Goal: Task Accomplishment & Management: Use online tool/utility

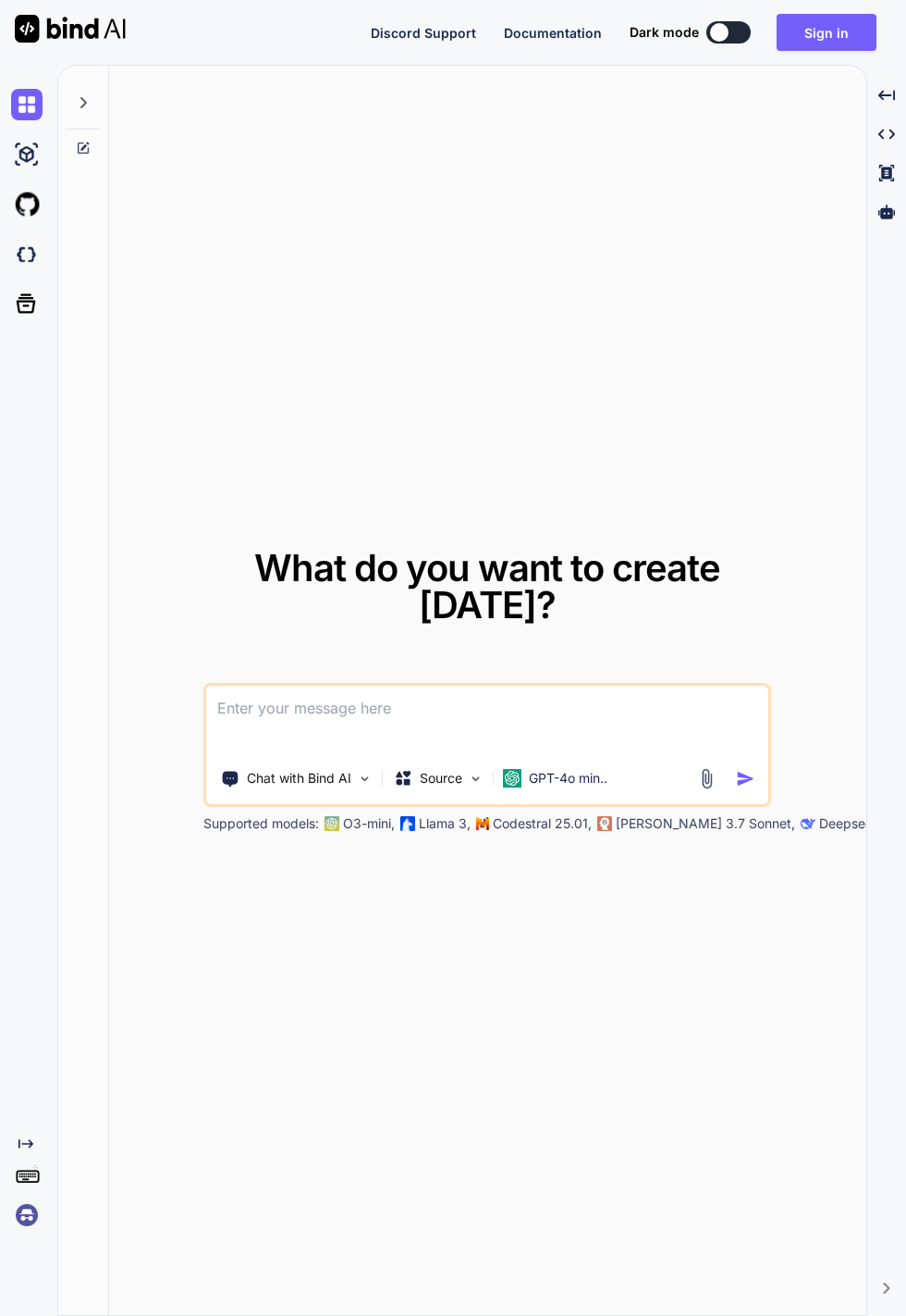
type textarea "x"
click at [831, 35] on button "Sign in" at bounding box center [827, 33] width 100 height 37
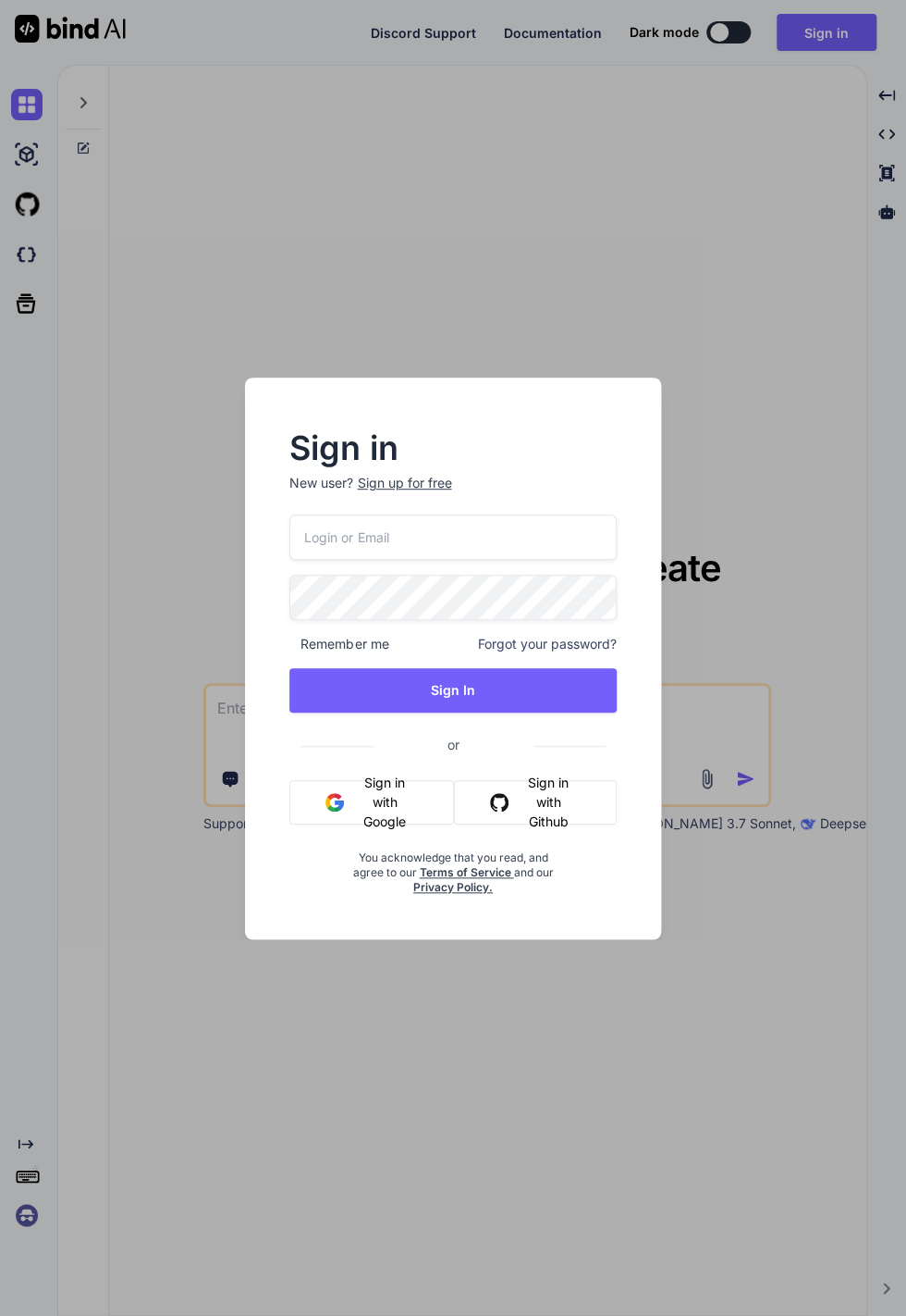
click at [384, 812] on button "Sign in with Google" at bounding box center [371, 803] width 164 height 45
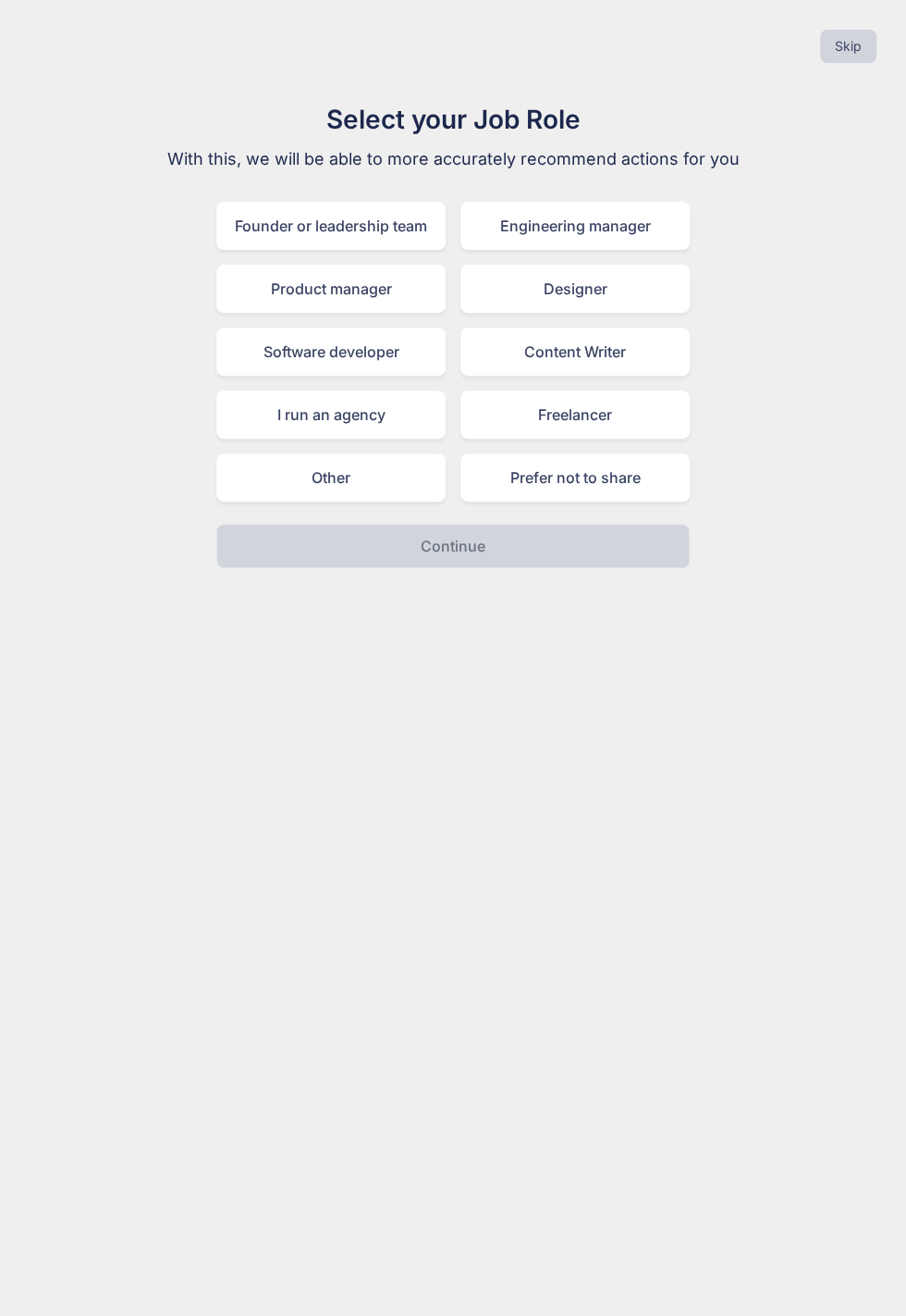
click at [369, 469] on div "Other" at bounding box center [331, 478] width 230 height 49
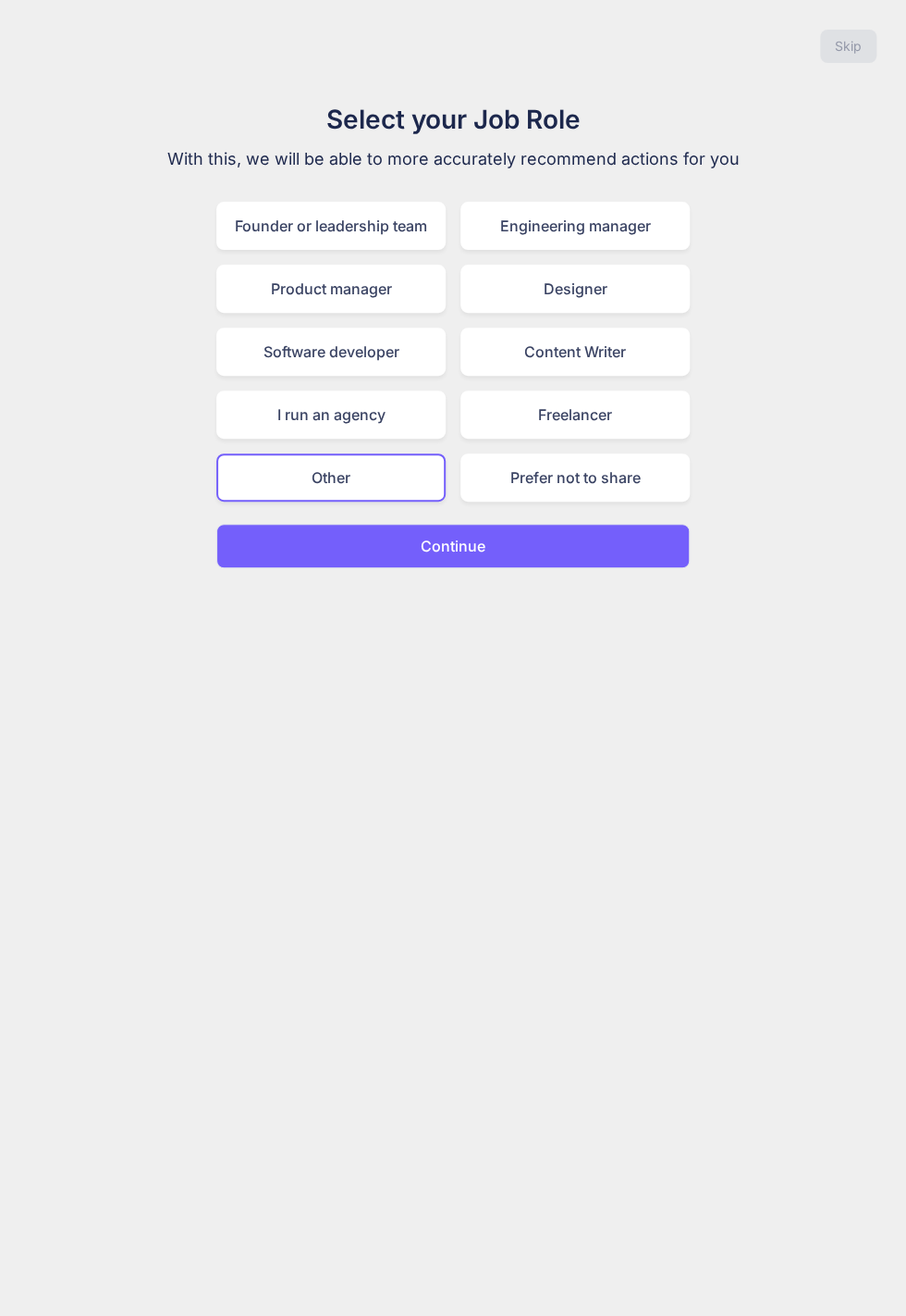
click at [556, 529] on button "Continue" at bounding box center [453, 546] width 474 height 45
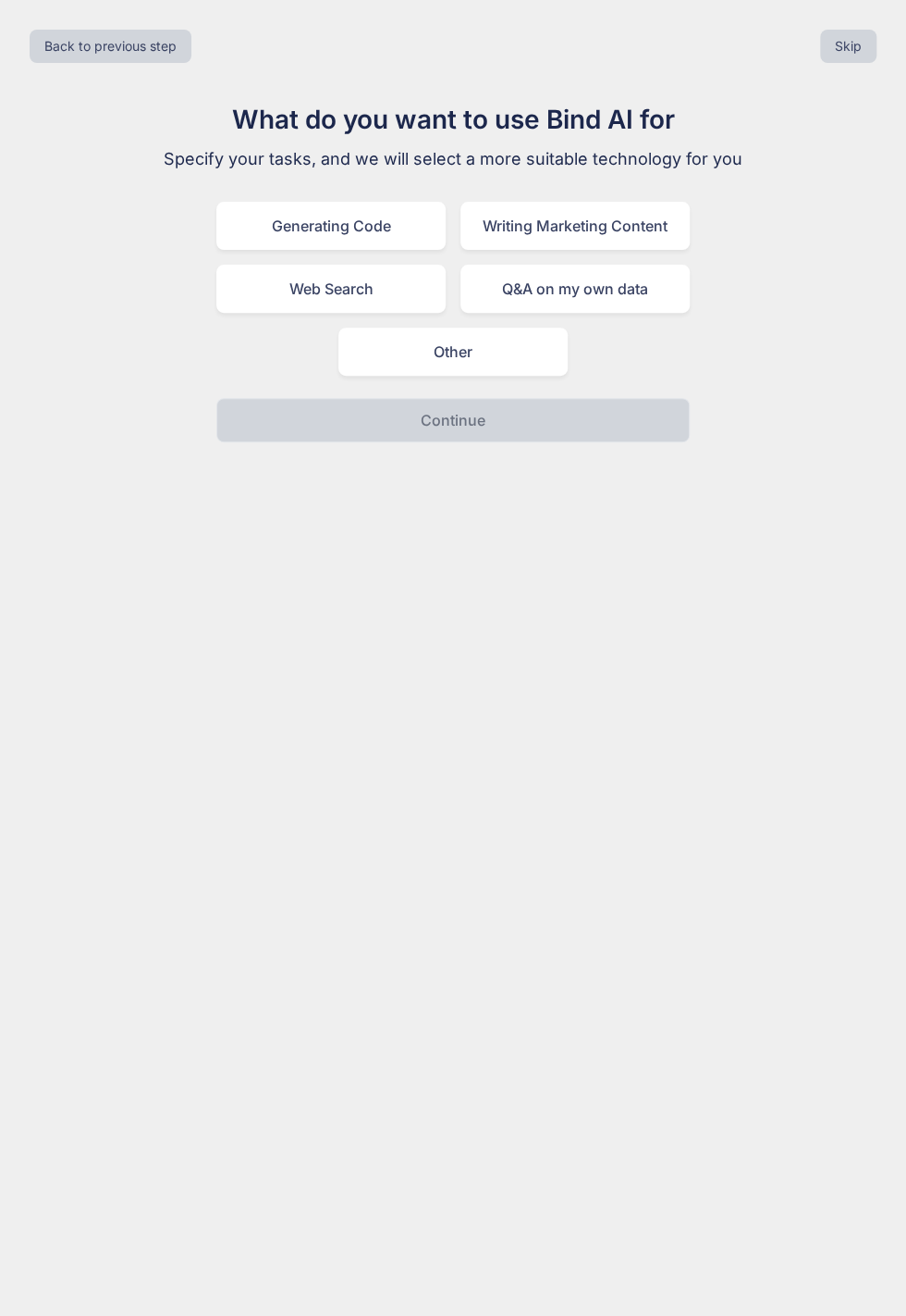
click at [512, 357] on div "Other" at bounding box center [453, 352] width 230 height 49
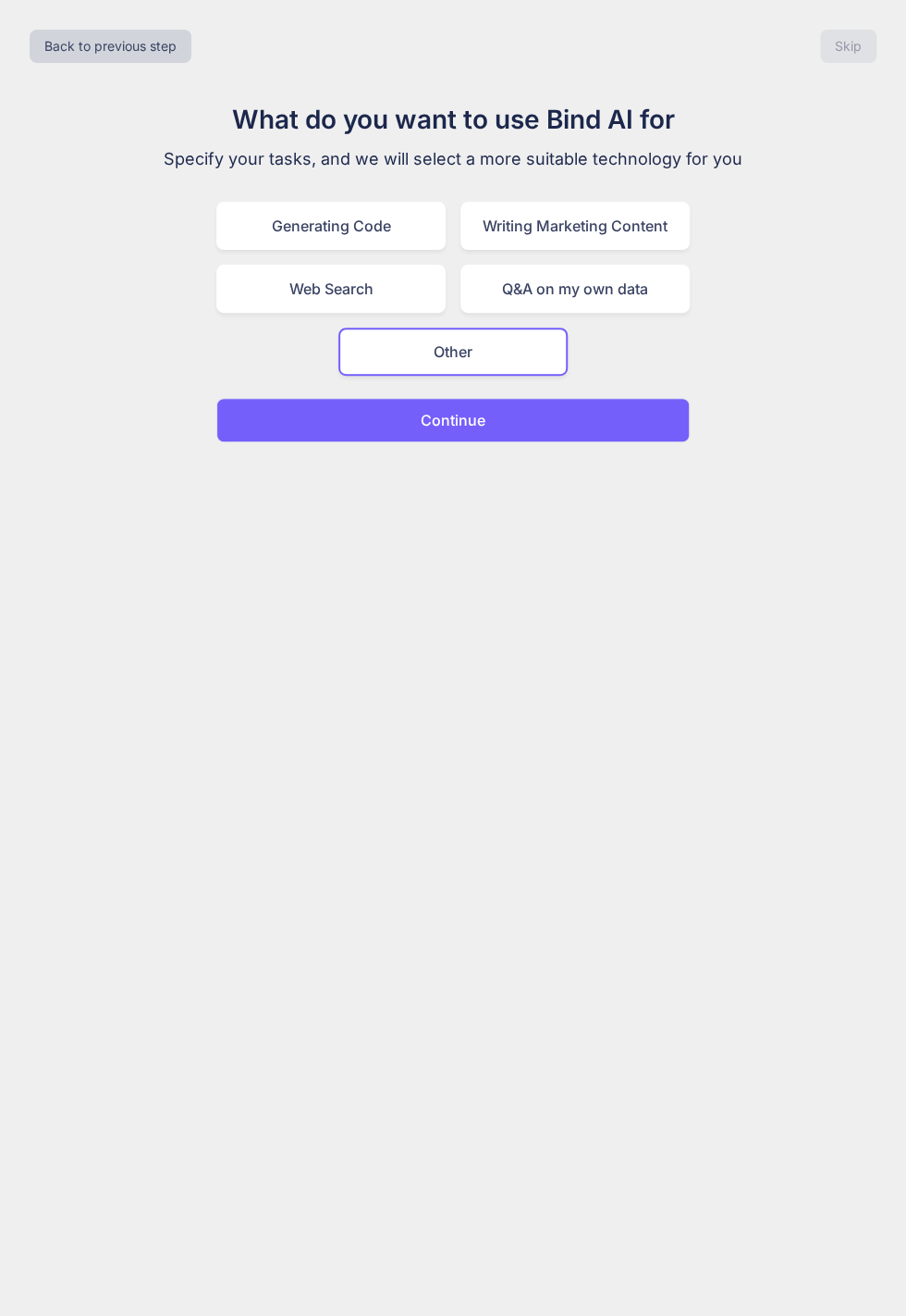
click at [634, 427] on button "Continue" at bounding box center [453, 420] width 474 height 45
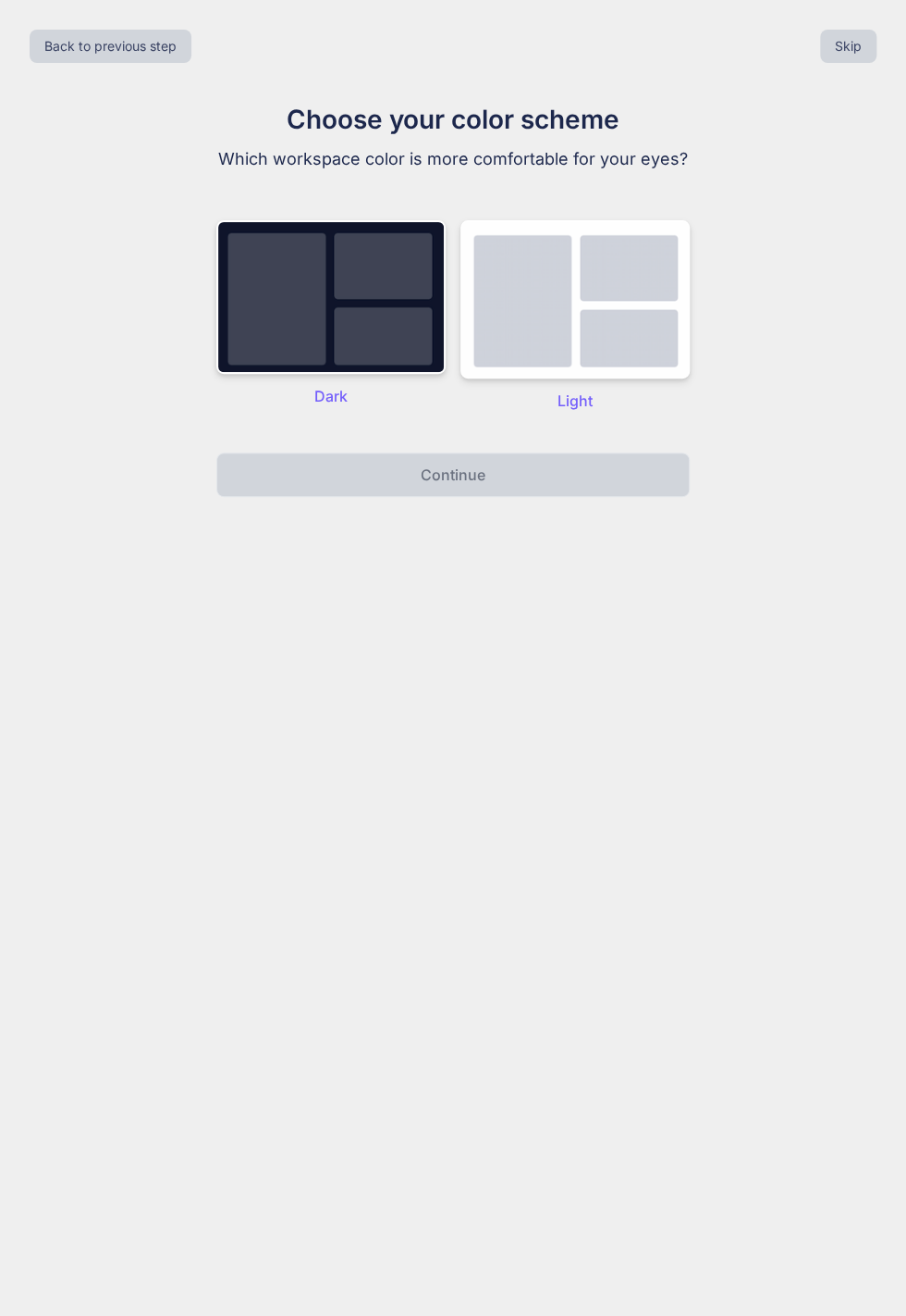
click at [629, 330] on img at bounding box center [576, 300] width 230 height 159
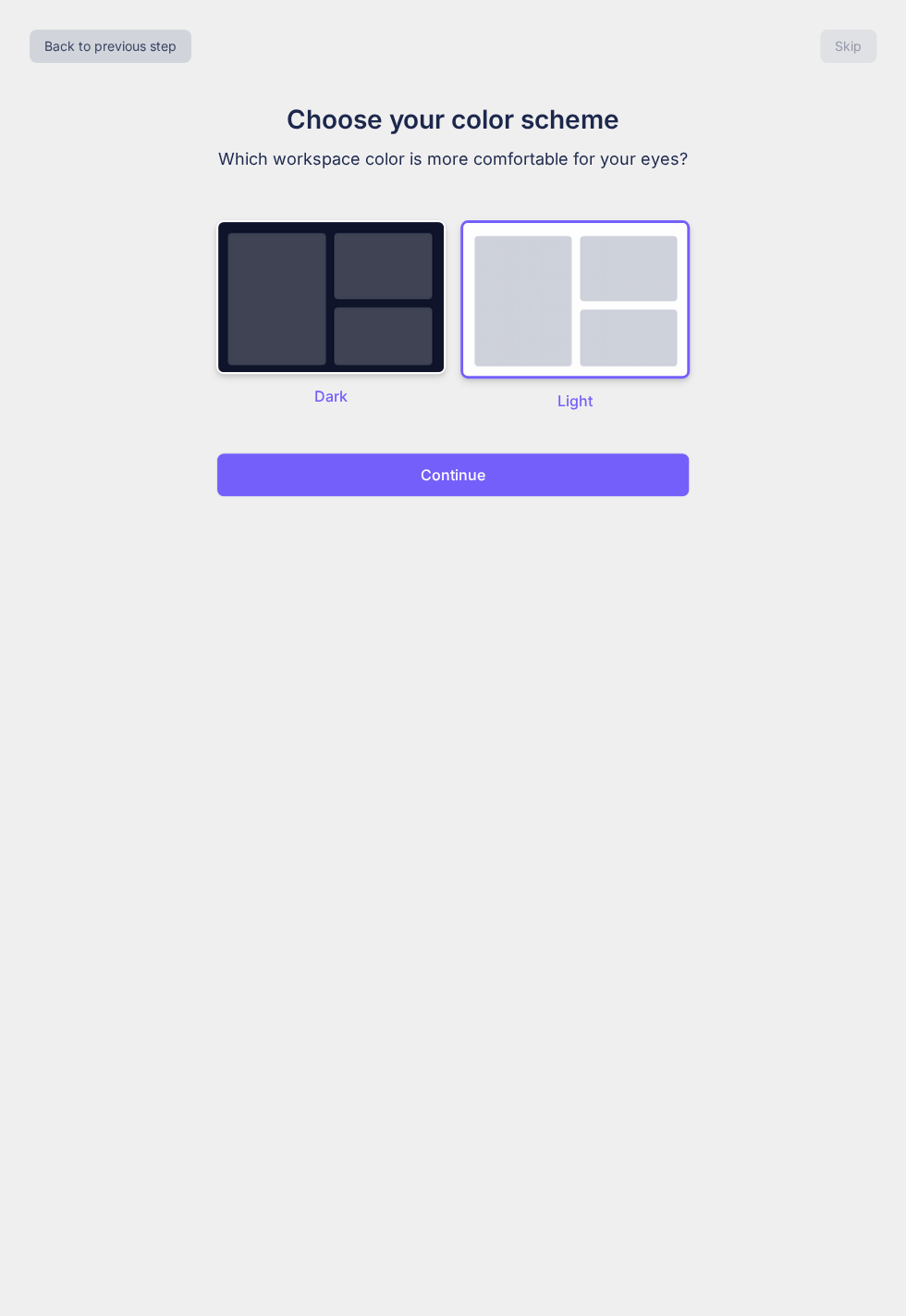
click at [346, 333] on img at bounding box center [331, 297] width 230 height 154
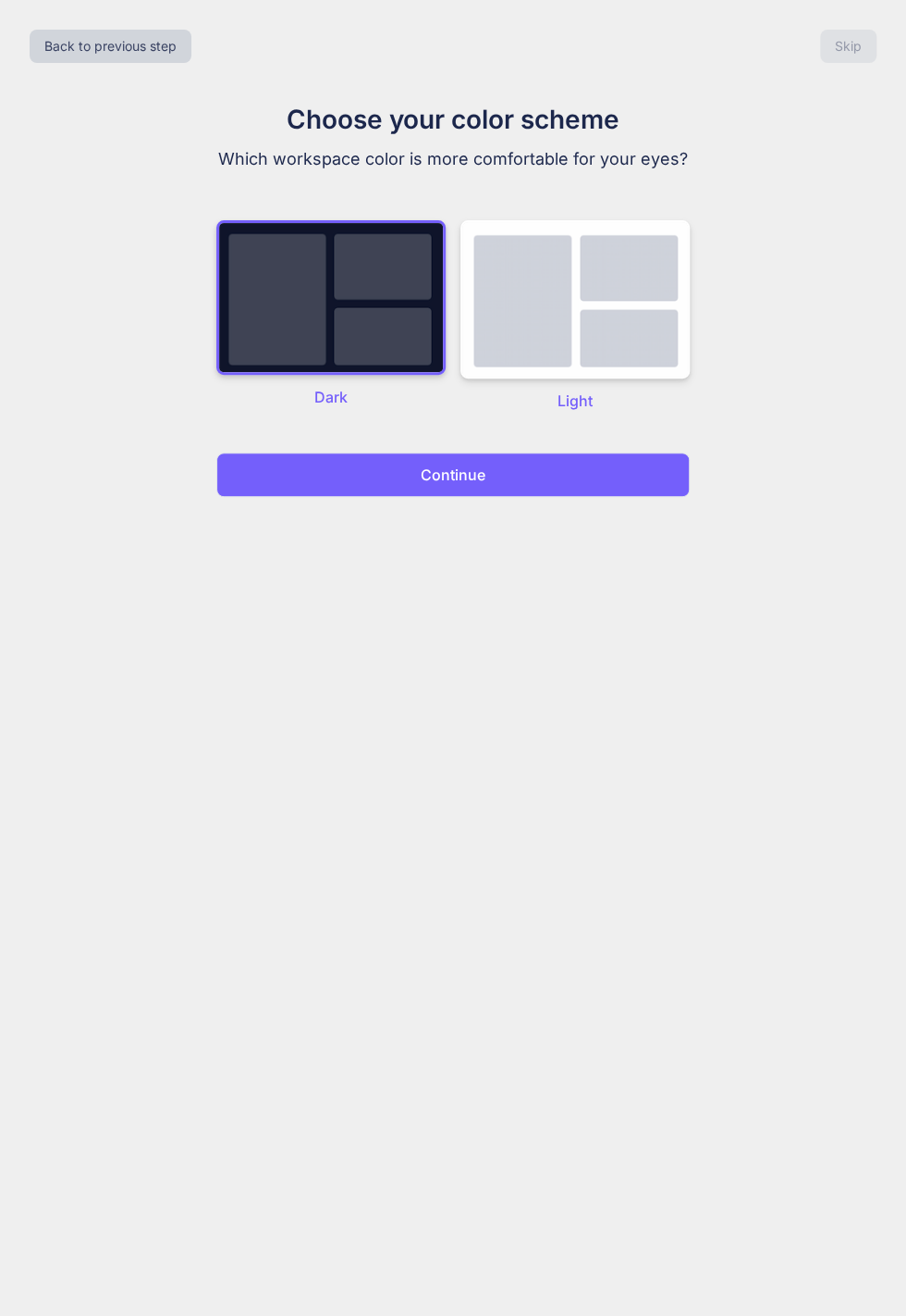
click at [571, 481] on button "Continue" at bounding box center [453, 475] width 474 height 45
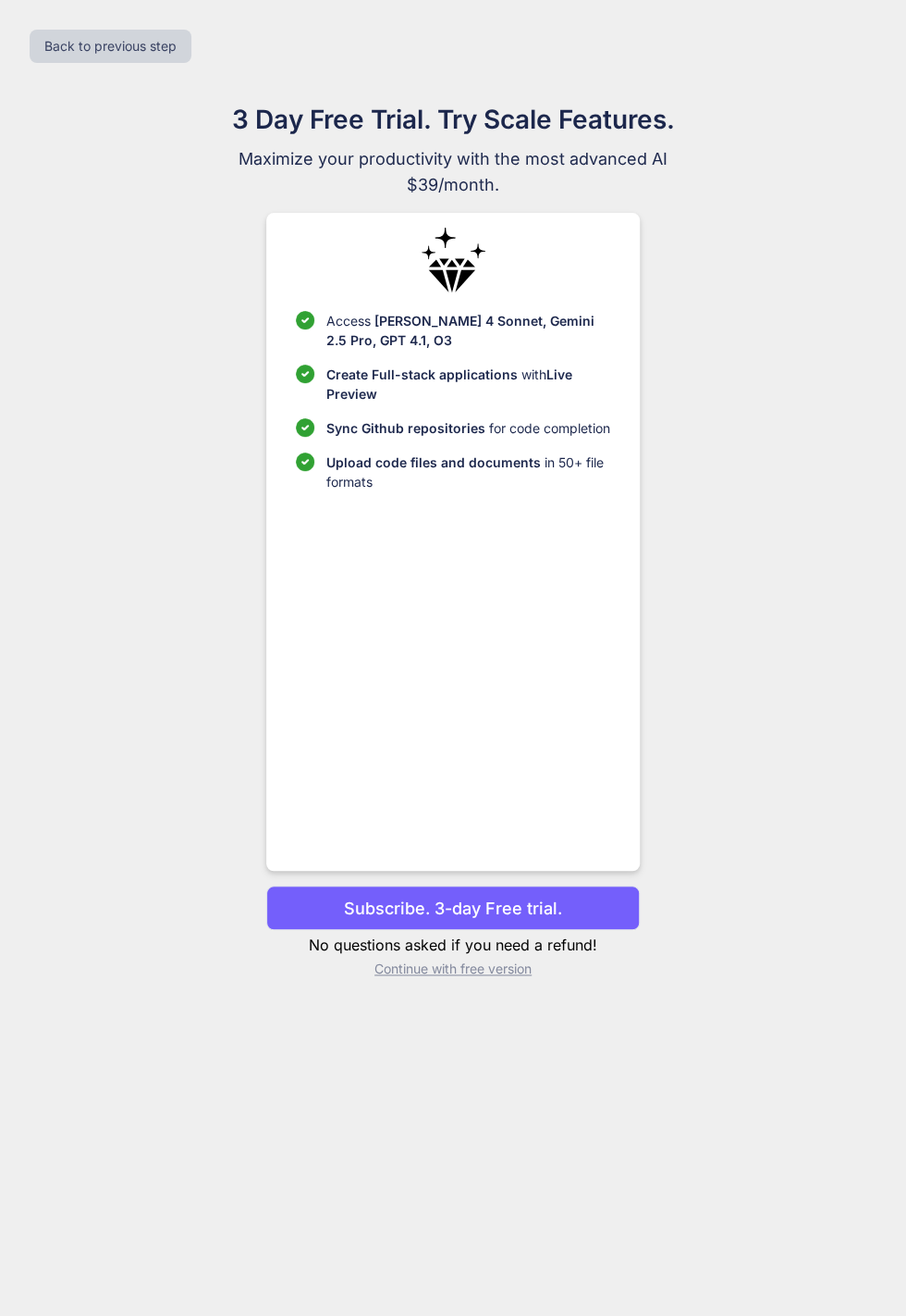
click at [490, 978] on p "Continue with free version" at bounding box center [452, 969] width 372 height 19
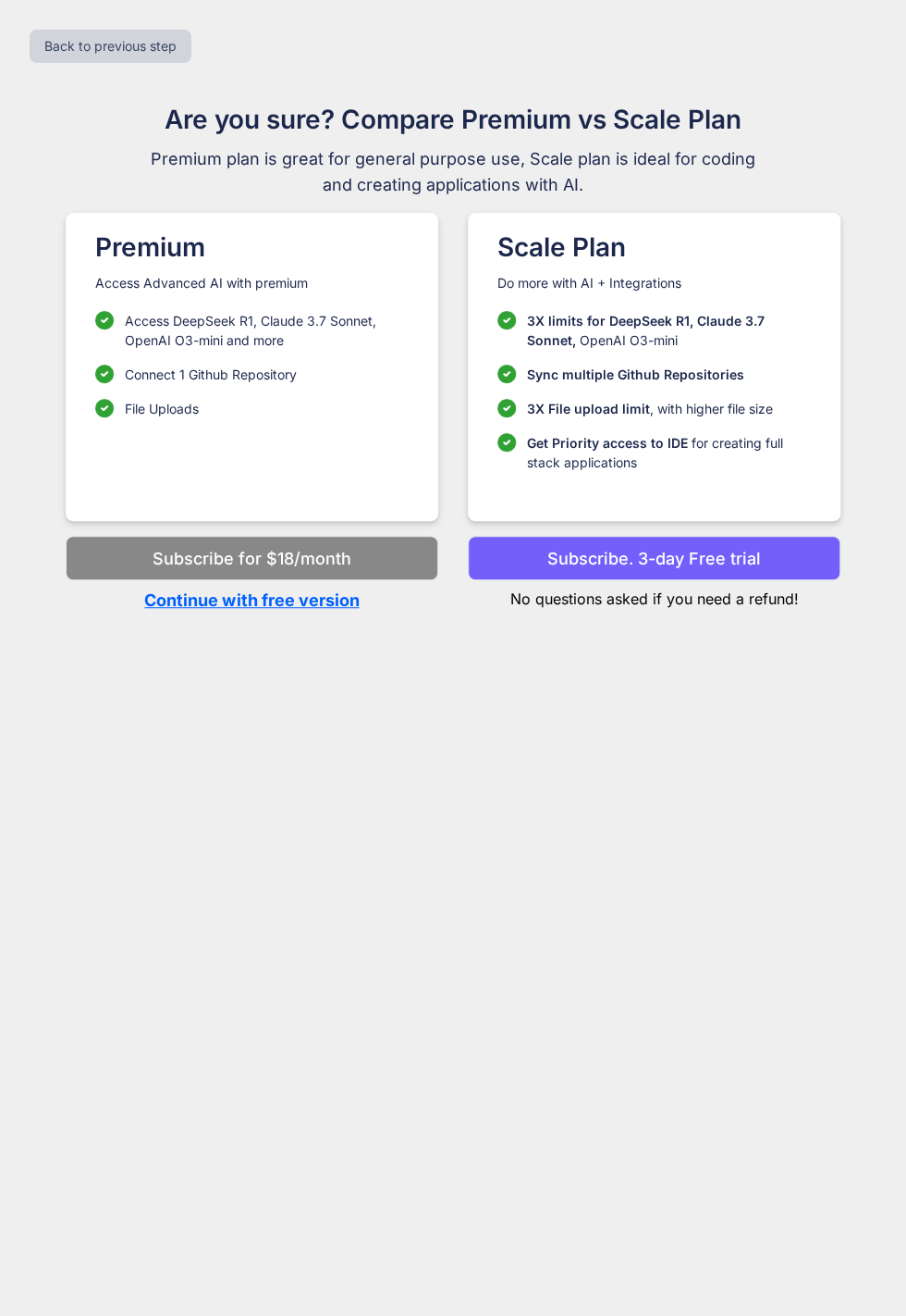
click at [316, 608] on p "Continue with free version" at bounding box center [251, 599] width 372 height 25
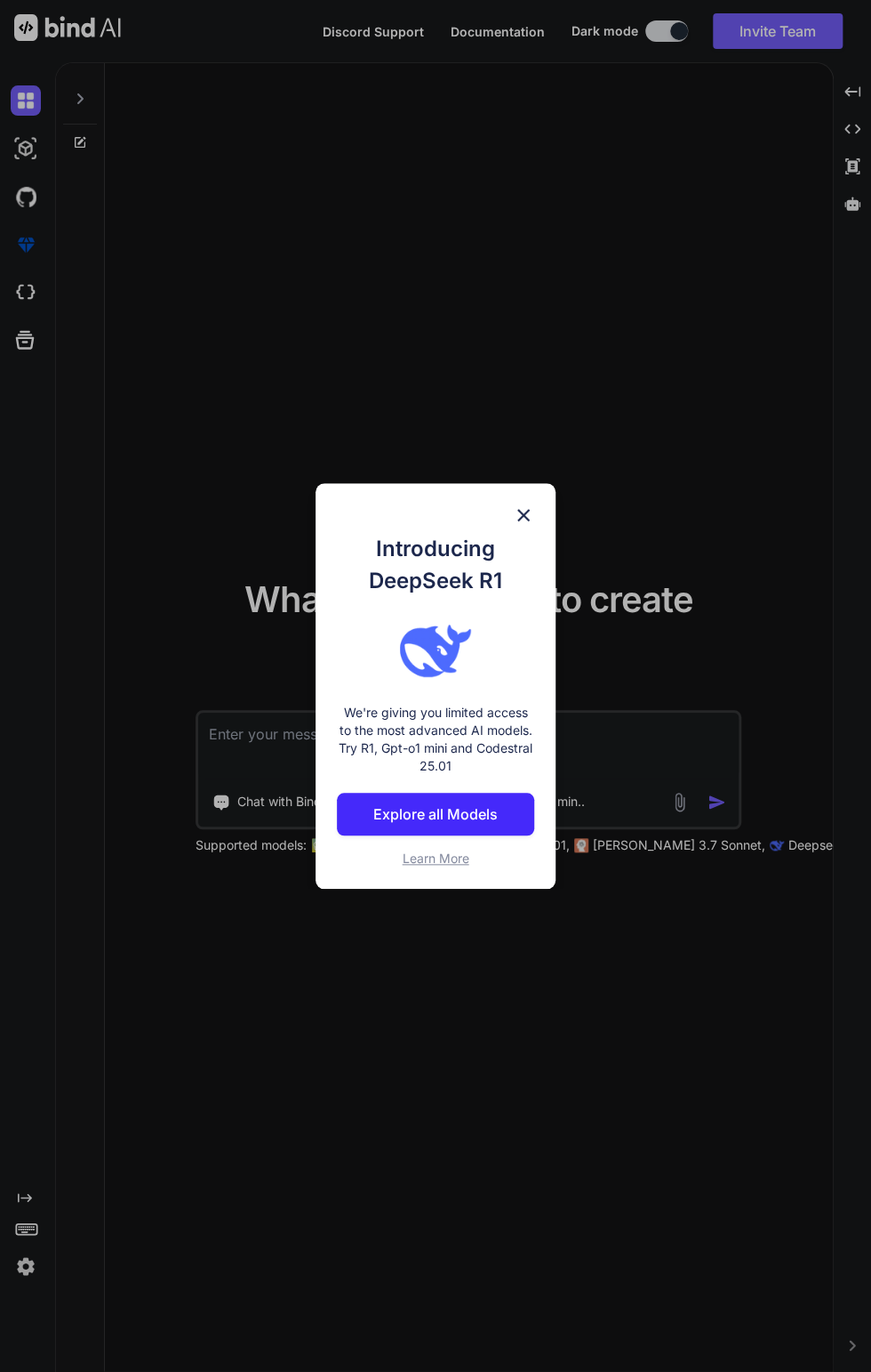
click at [655, 309] on div "Introducing DeepSeek R1 We're giving you limited access to the most advanced AI…" at bounding box center [435, 686] width 871 height 1372
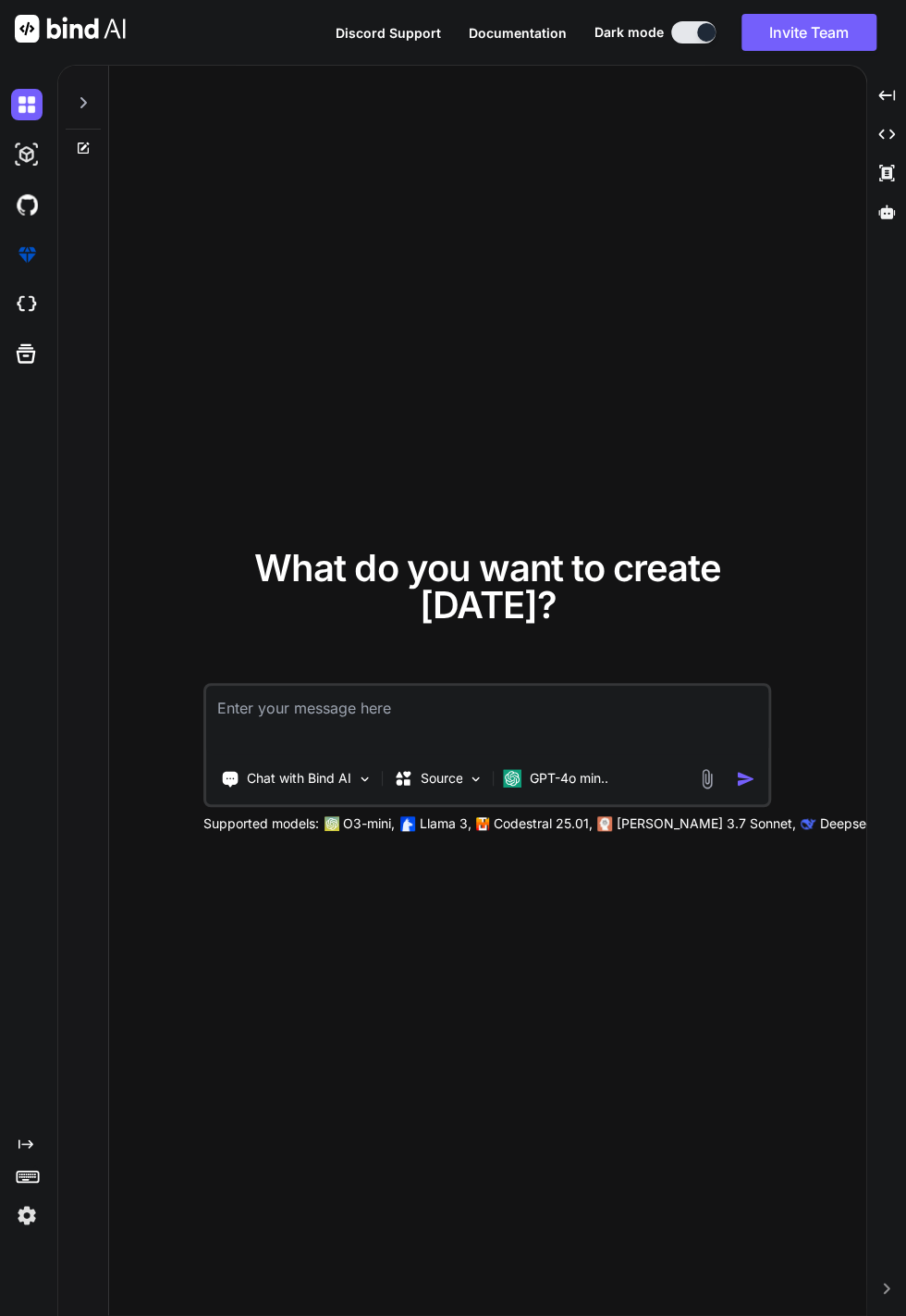
click at [451, 788] on p "Source" at bounding box center [441, 778] width 43 height 19
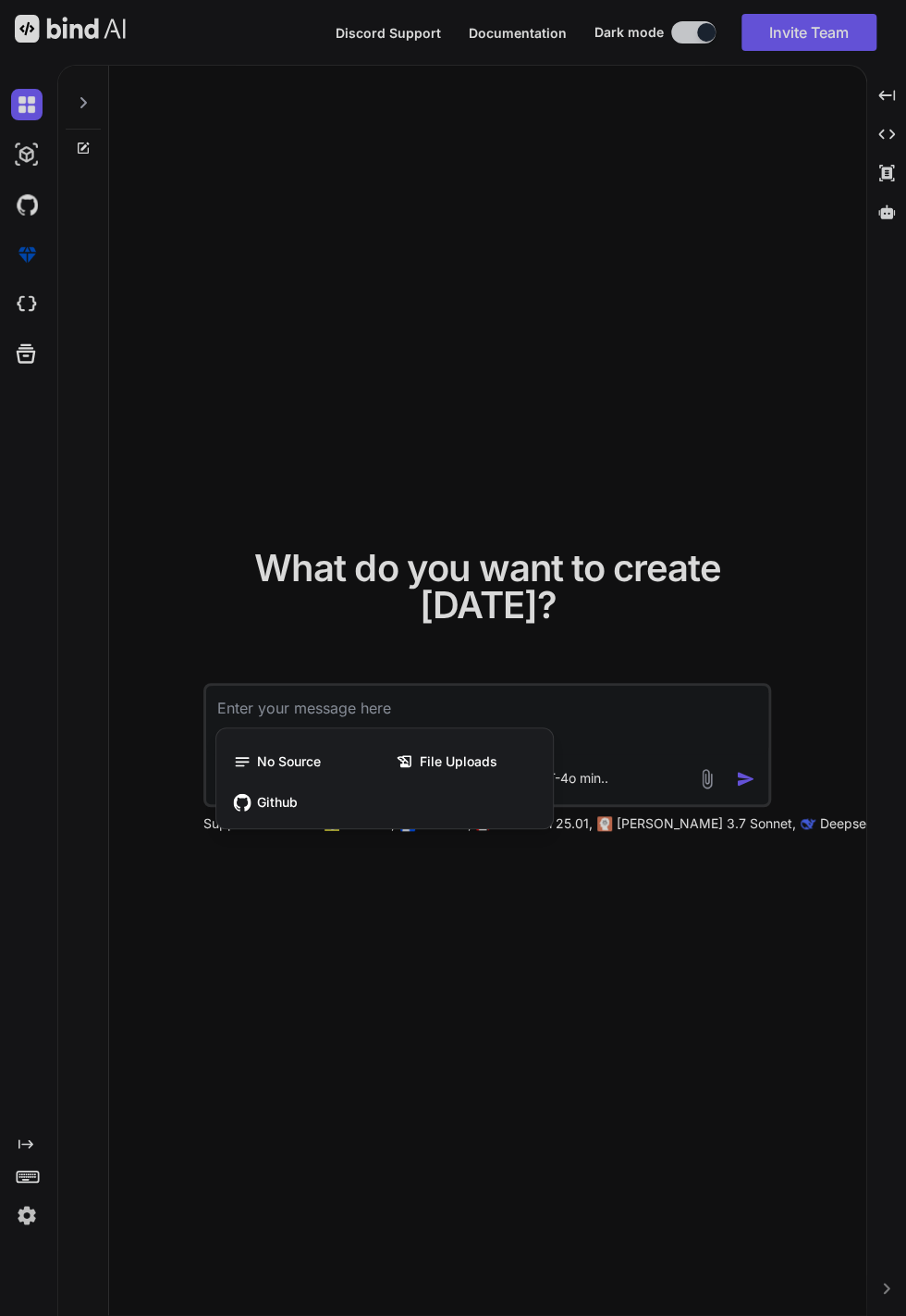
click at [683, 558] on div at bounding box center [453, 658] width 906 height 1316
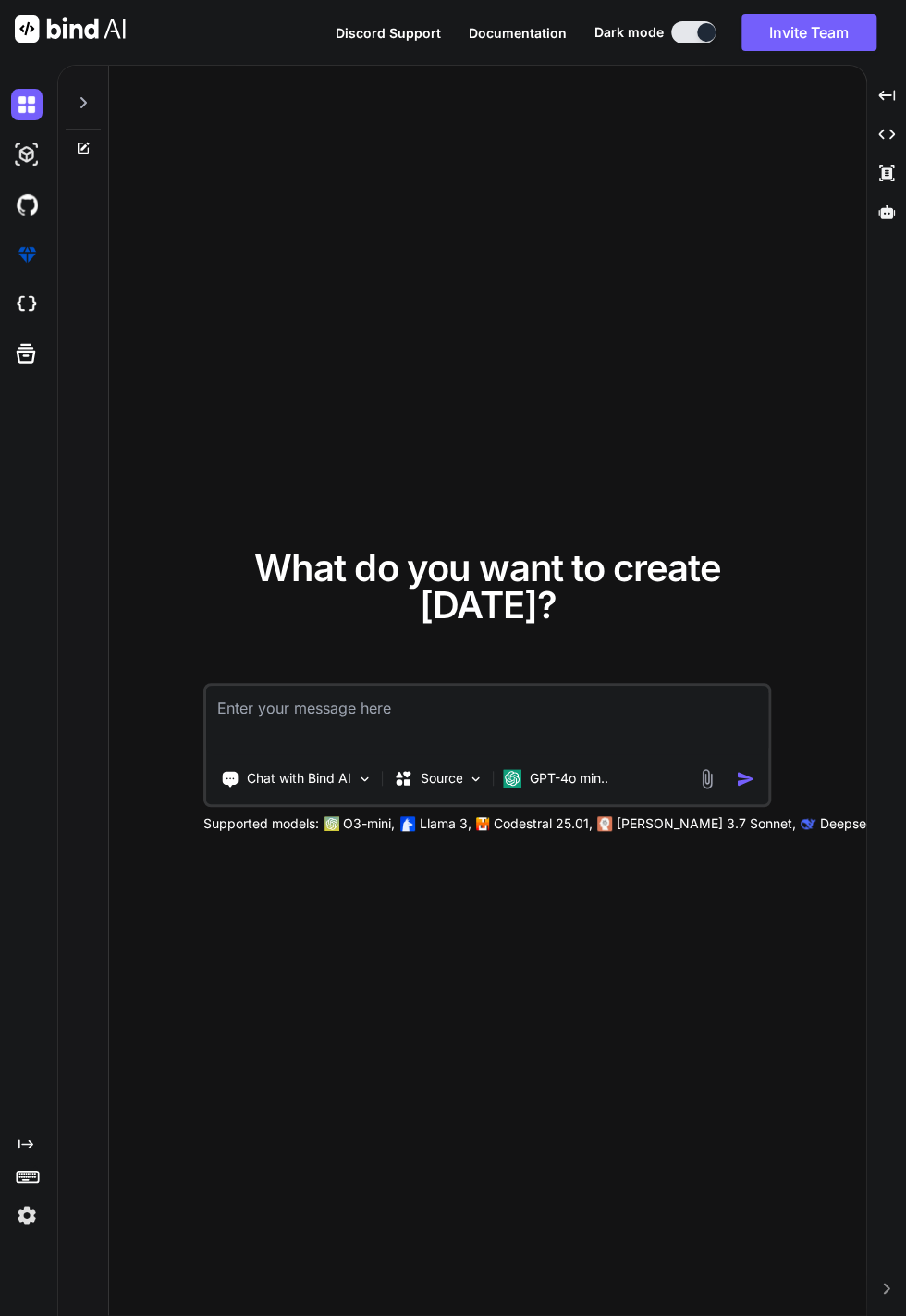
click at [683, 558] on div "What do you want to create [DATE]? Chat with Bind AI Source GPT-4o min.. Suppor…" at bounding box center [488, 691] width 758 height 1251
